Goal: Task Accomplishment & Management: Manage account settings

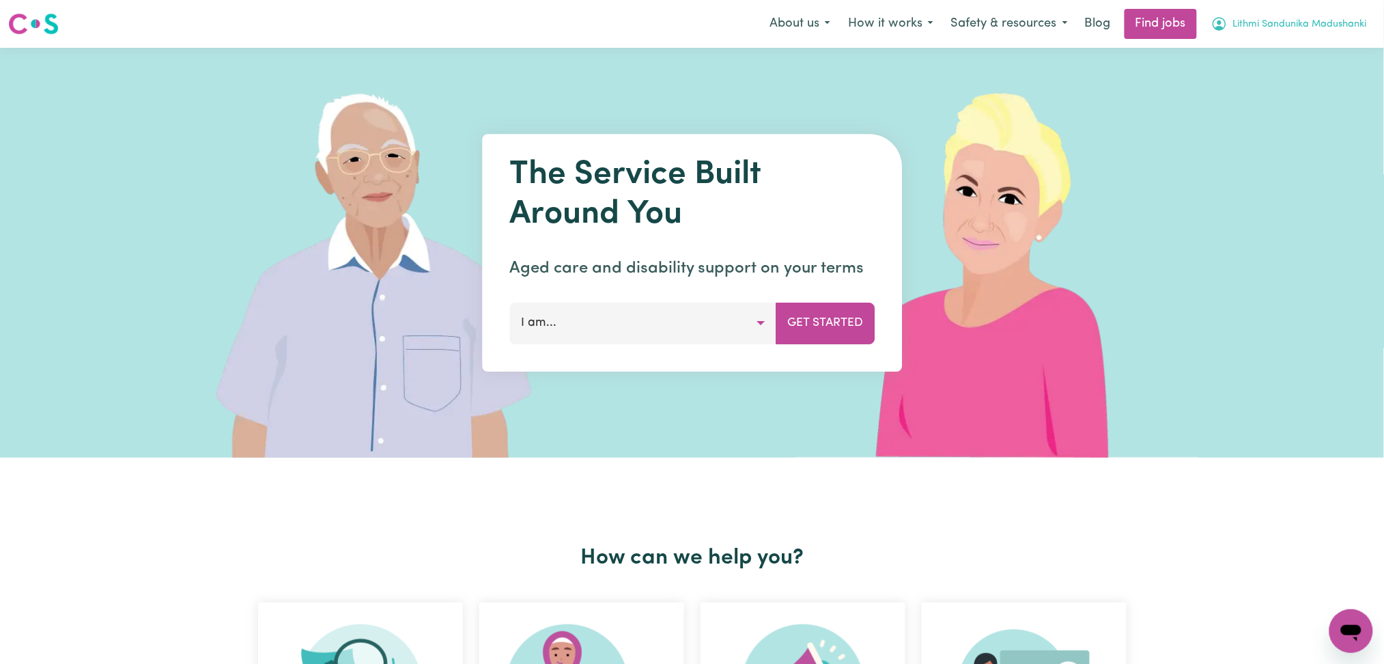
click at [1260, 25] on span "Lithmi Sandunika Madushanki" at bounding box center [1300, 24] width 134 height 15
click at [1283, 103] on link "Logout" at bounding box center [1321, 104] width 108 height 26
click at [1350, 24] on link "Login" at bounding box center [1352, 24] width 47 height 30
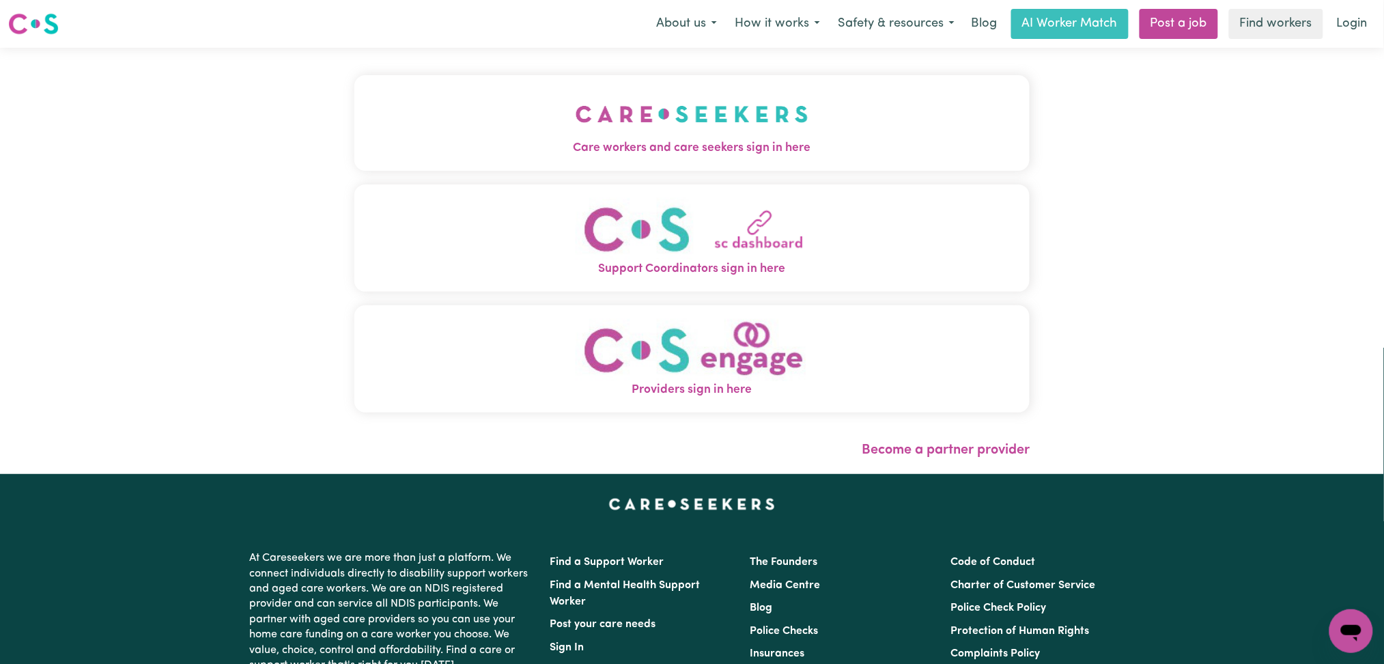
click at [582, 117] on img "Care workers and care seekers sign in here" at bounding box center [692, 114] width 233 height 51
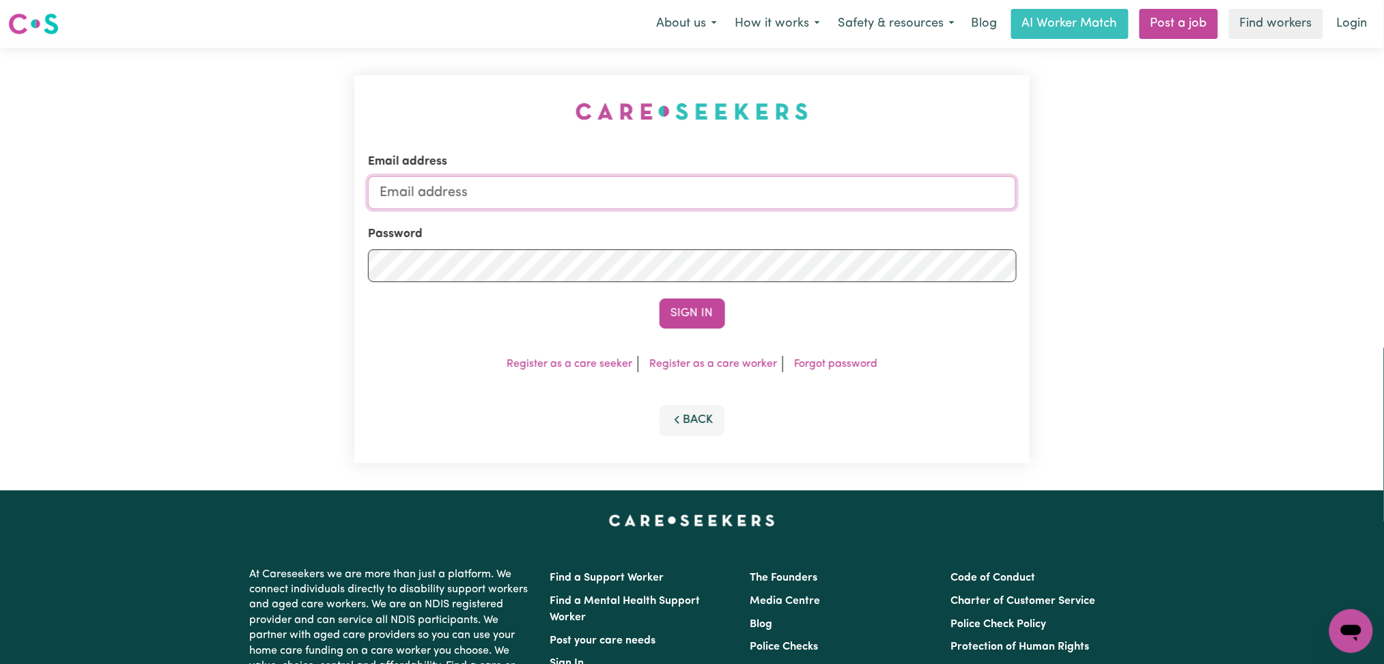
type input "[EMAIL_ADDRESS][DOMAIN_NAME]"
click at [722, 331] on div "Email address [EMAIL_ADDRESS][DOMAIN_NAME] Password Sign In Register as a care …" at bounding box center [692, 269] width 676 height 388
click at [716, 309] on button "Sign In" at bounding box center [693, 313] width 66 height 30
